Goal: Task Accomplishment & Management: Complete application form

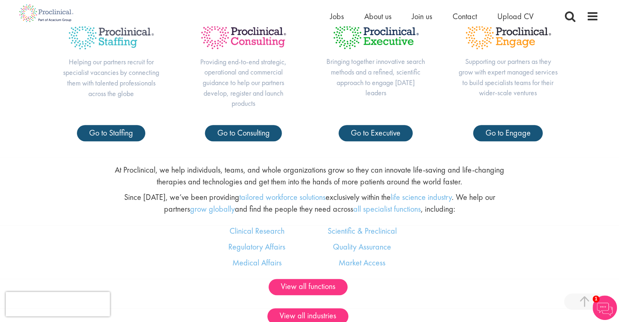
scroll to position [407, 0]
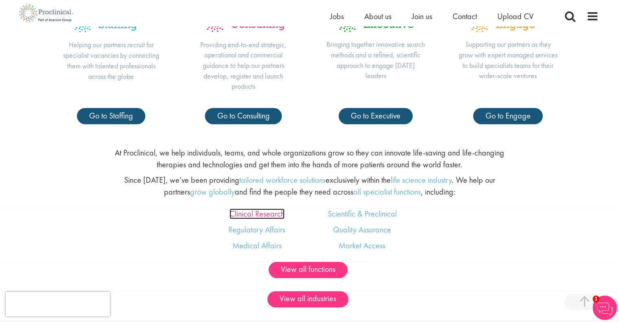
click at [258, 216] on link "Clinical Research" at bounding box center [256, 213] width 55 height 11
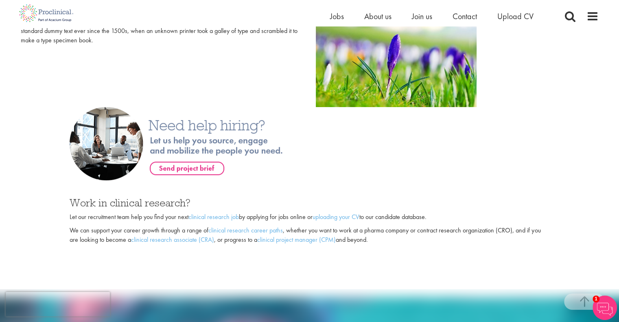
scroll to position [488, 0]
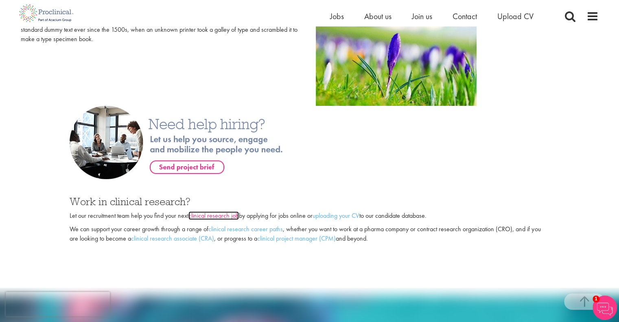
click at [225, 217] on link "clinical research job" at bounding box center [213, 215] width 50 height 9
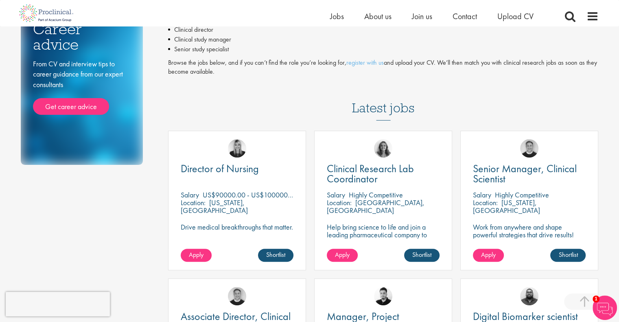
scroll to position [203, 0]
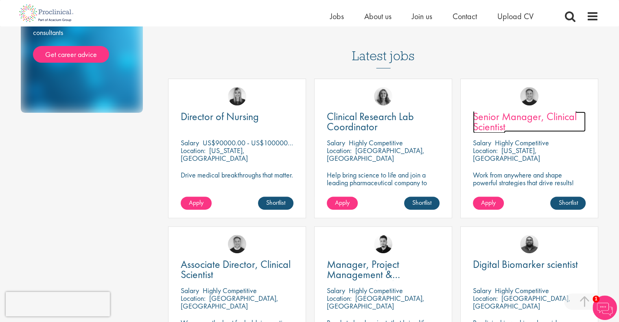
click at [506, 112] on span "Senior Manager, Clinical Scientist" at bounding box center [525, 121] width 104 height 24
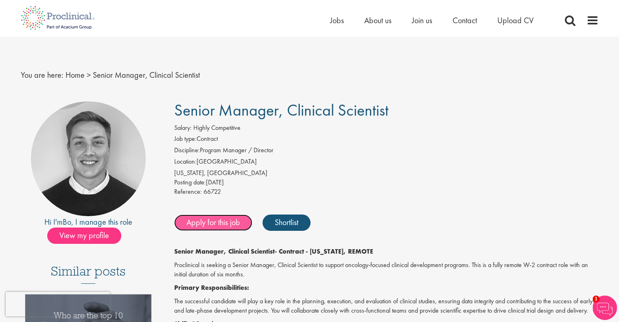
click at [207, 227] on link "Apply for this job" at bounding box center [213, 222] width 78 height 16
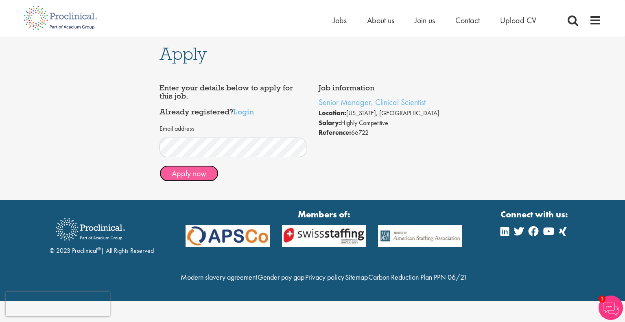
click at [183, 174] on button "Apply now" at bounding box center [188, 173] width 59 height 16
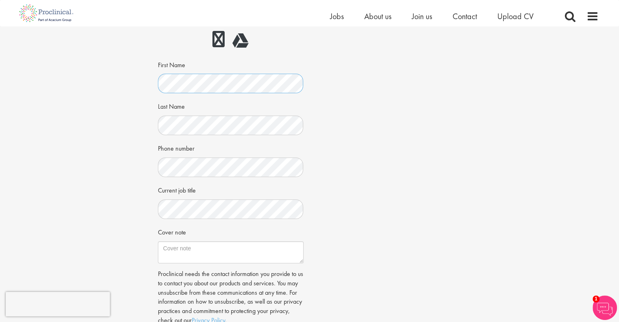
scroll to position [122, 0]
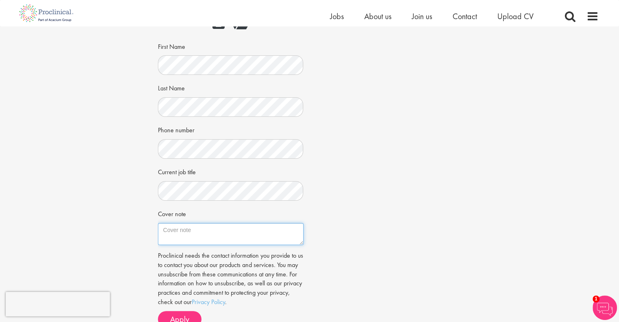
click at [168, 233] on textarea "Cover note" at bounding box center [231, 234] width 146 height 22
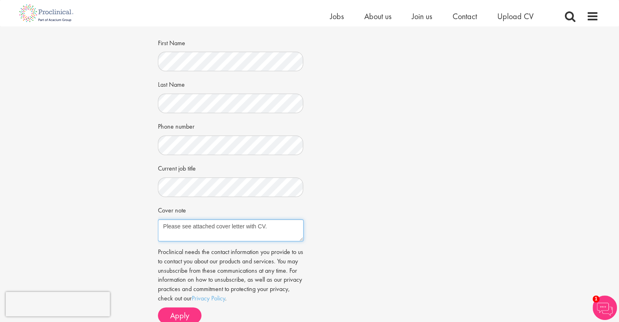
scroll to position [0, 0]
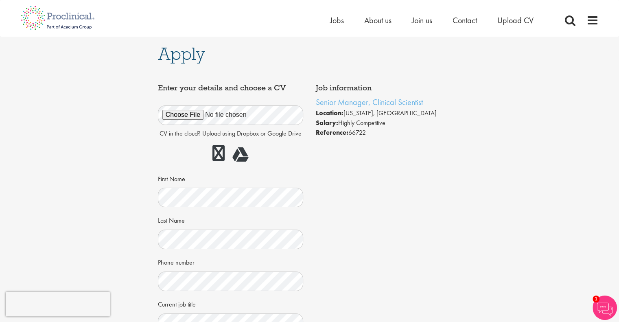
type textarea "Please see attached cover letter with CV."
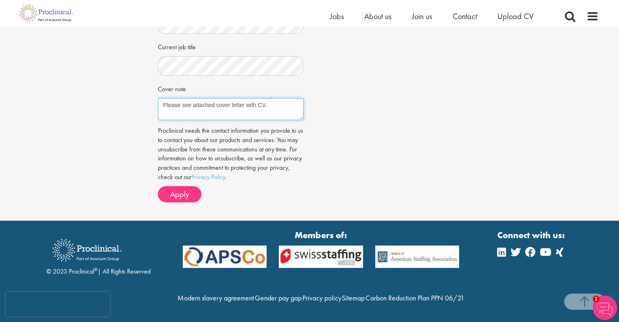
scroll to position [223, 0]
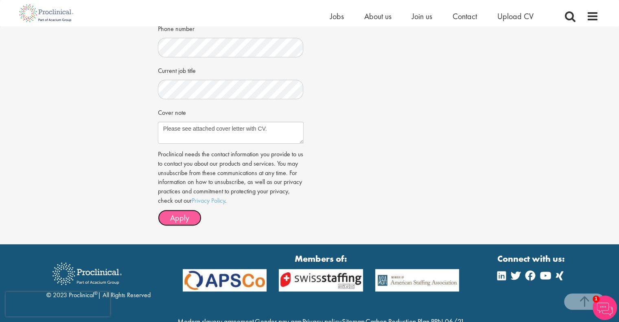
click at [171, 215] on span "Apply" at bounding box center [179, 217] width 19 height 11
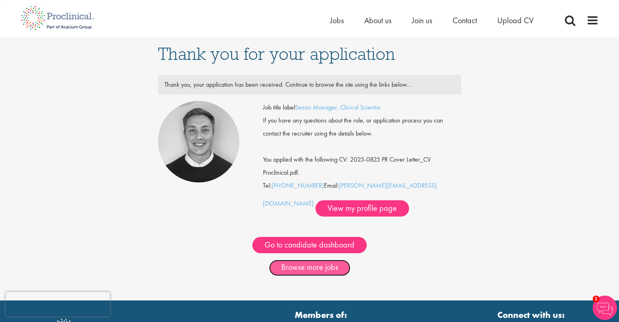
click at [312, 270] on link "Browse more jobs" at bounding box center [309, 267] width 81 height 16
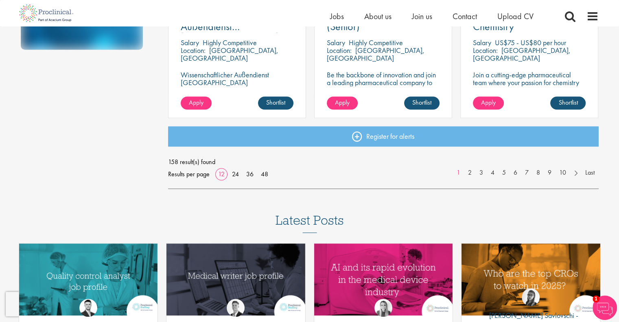
scroll to position [651, 0]
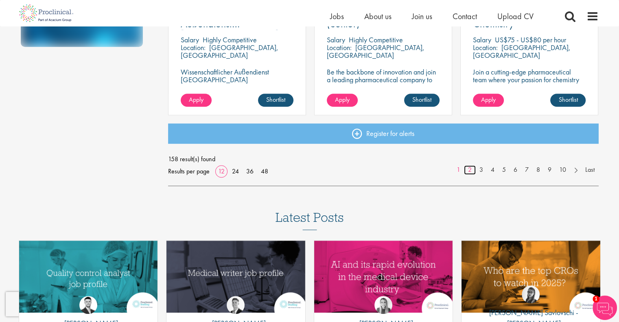
click at [464, 169] on link "2" at bounding box center [470, 169] width 12 height 9
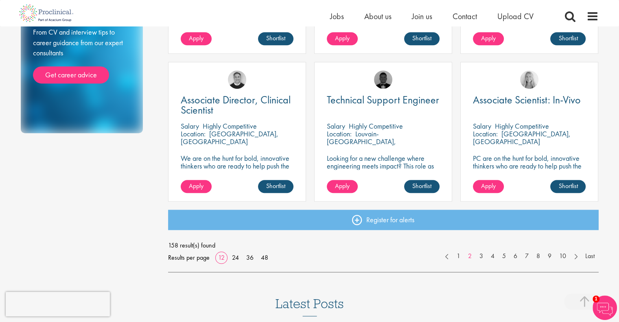
scroll to position [610, 0]
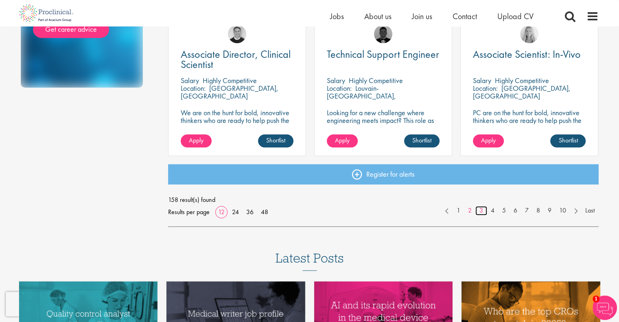
click at [483, 210] on link "3" at bounding box center [481, 210] width 12 height 9
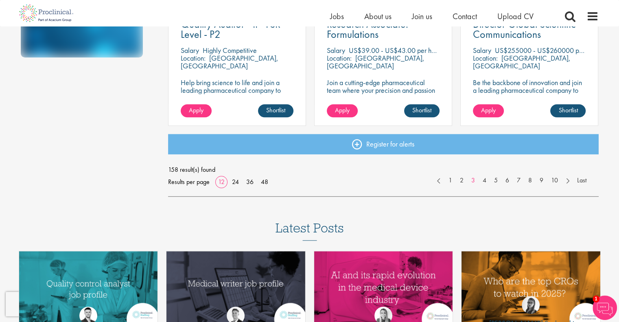
scroll to position [651, 0]
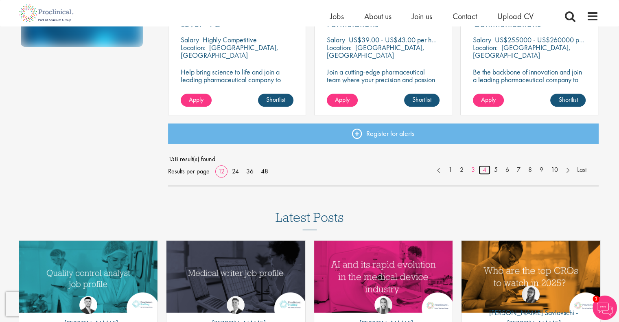
click at [482, 171] on link "4" at bounding box center [484, 169] width 12 height 9
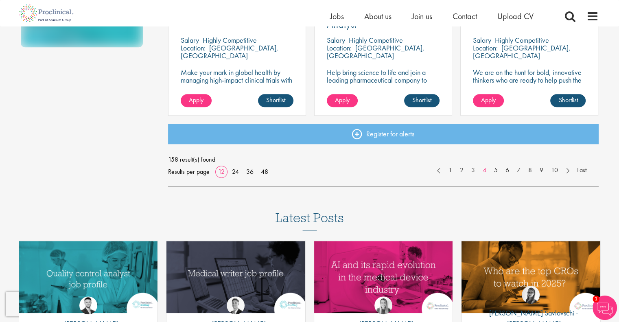
scroll to position [651, 0]
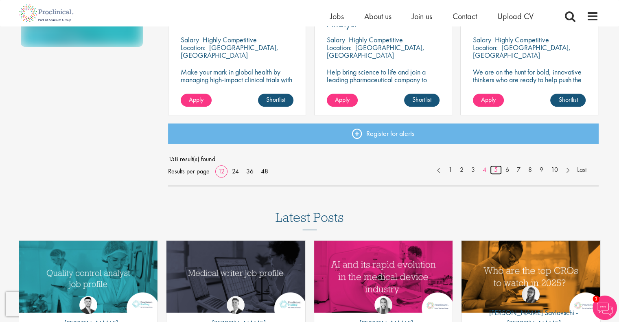
click at [495, 171] on link "5" at bounding box center [496, 169] width 12 height 9
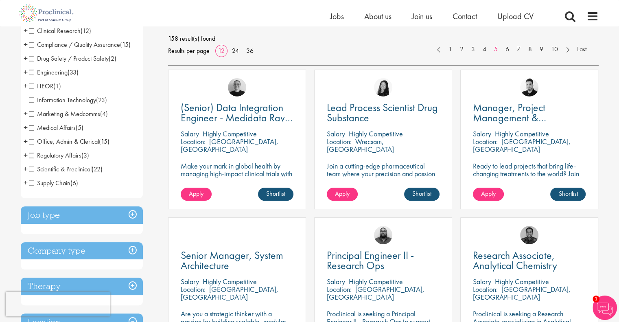
scroll to position [81, 0]
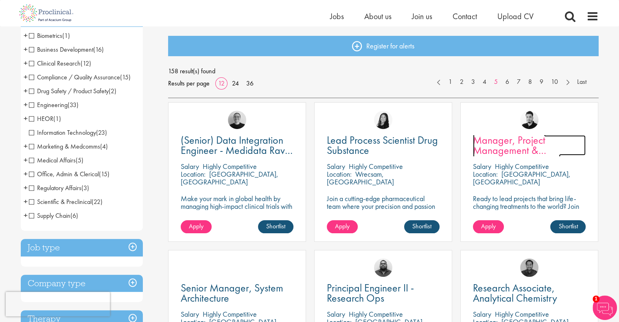
click at [506, 146] on span "Manager, Project Management & Operational Delivery" at bounding box center [516, 150] width 87 height 34
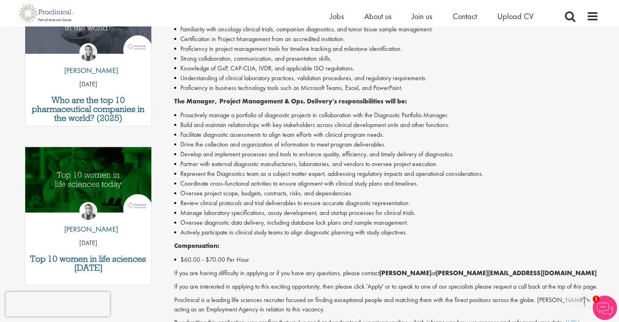
scroll to position [285, 0]
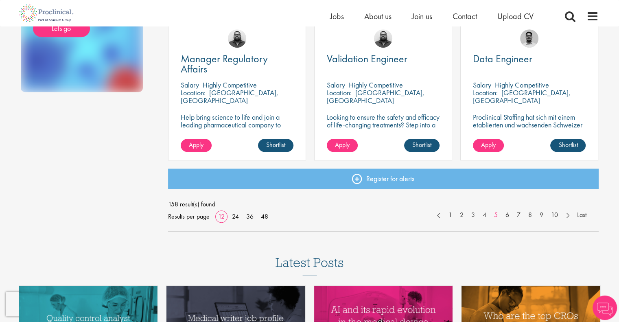
scroll to position [620, 0]
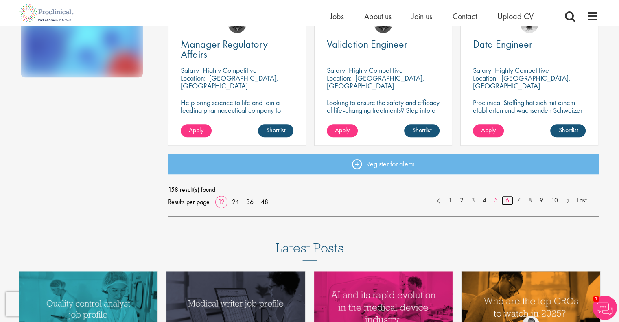
click at [505, 202] on link "6" at bounding box center [507, 200] width 12 height 9
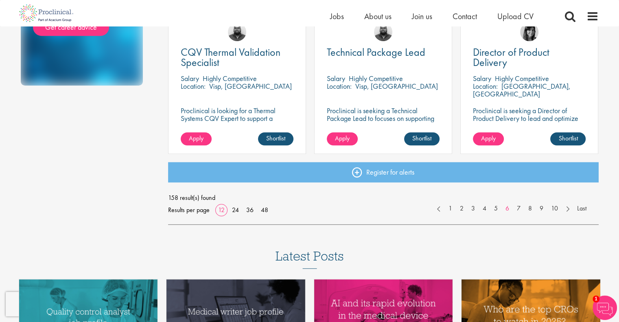
scroll to position [651, 0]
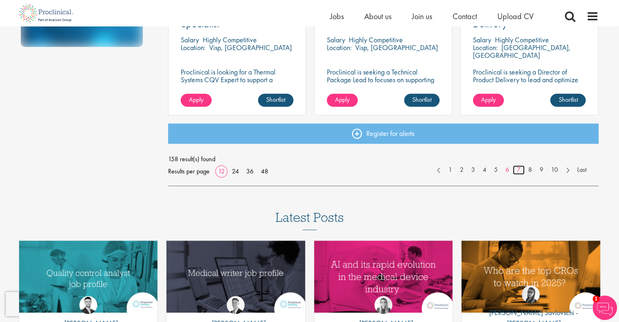
click at [518, 172] on link "7" at bounding box center [518, 169] width 12 height 9
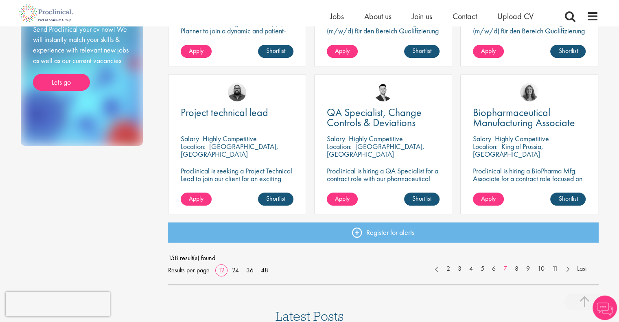
scroll to position [569, 0]
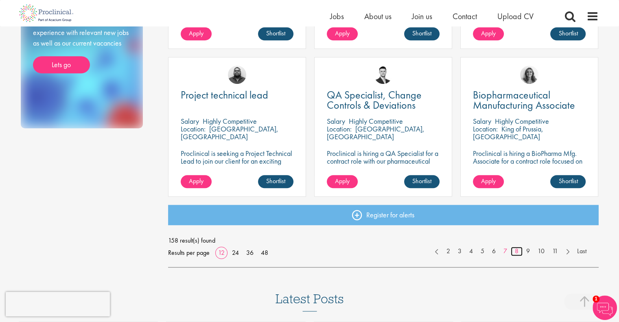
click at [518, 251] on link "8" at bounding box center [516, 250] width 12 height 9
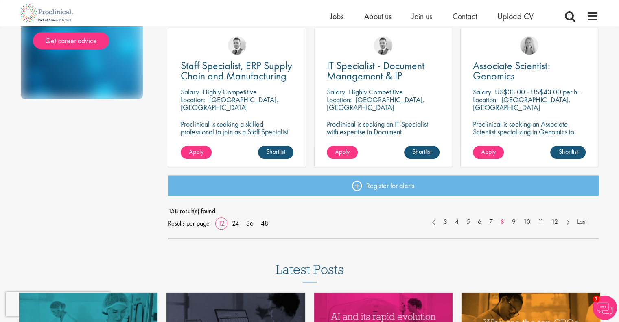
scroll to position [610, 0]
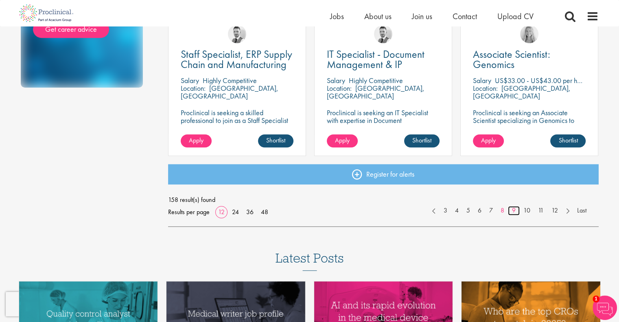
click at [512, 212] on link "9" at bounding box center [514, 210] width 12 height 9
